Goal: Information Seeking & Learning: Learn about a topic

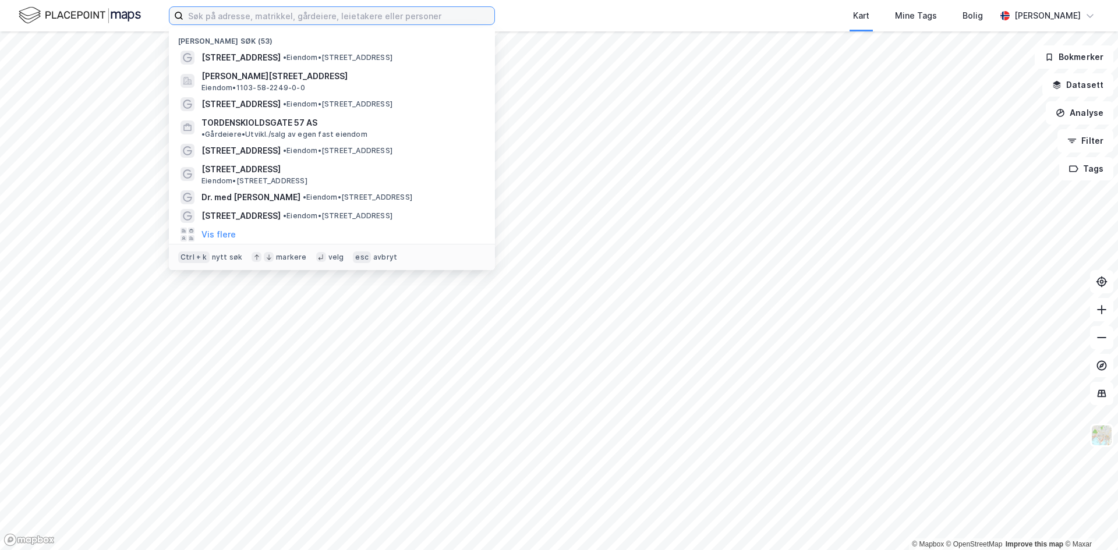
click at [395, 16] on input at bounding box center [338, 15] width 311 height 17
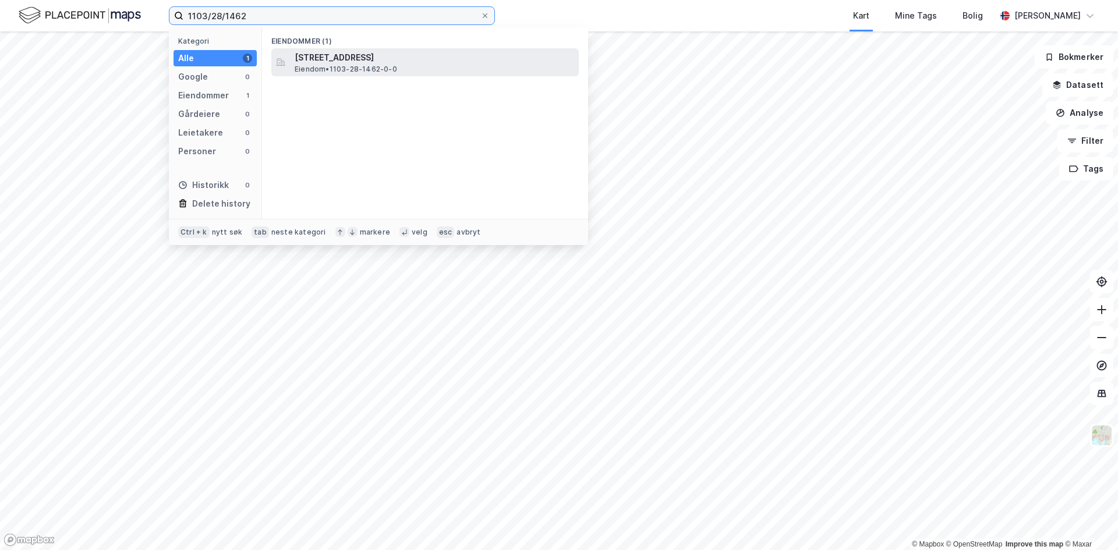
type input "1103/28/1462"
click at [322, 56] on span "Svaberget 4, 4029, STAVANGER, STAVANGER" at bounding box center [435, 58] width 280 height 14
